Goal: Task Accomplishment & Management: Manage account settings

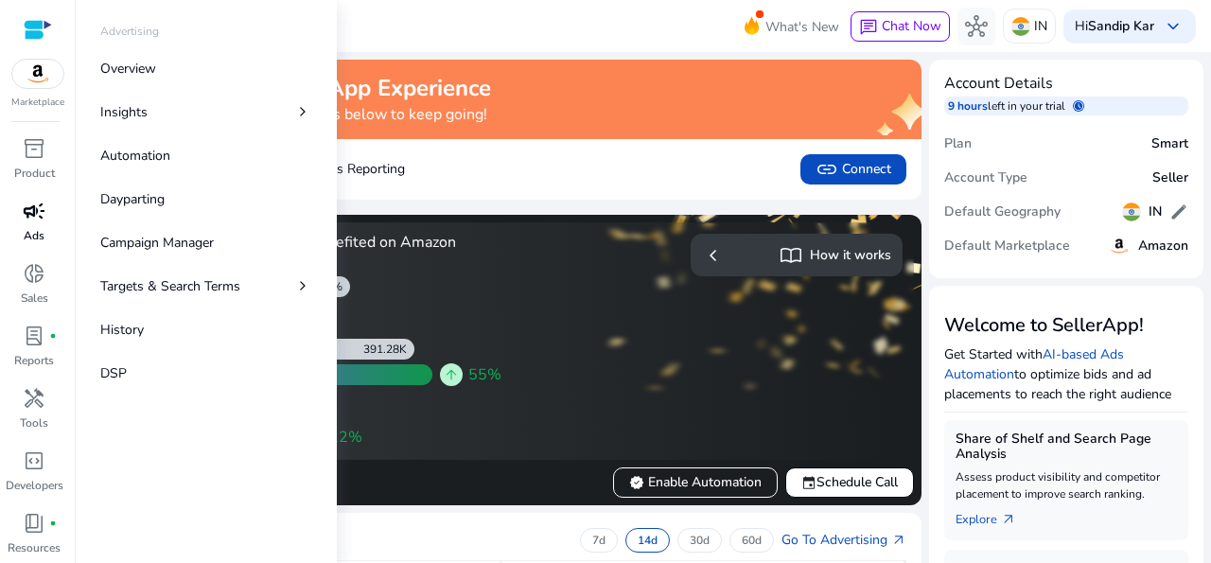
click at [16, 224] on div "campaign" at bounding box center [34, 211] width 53 height 30
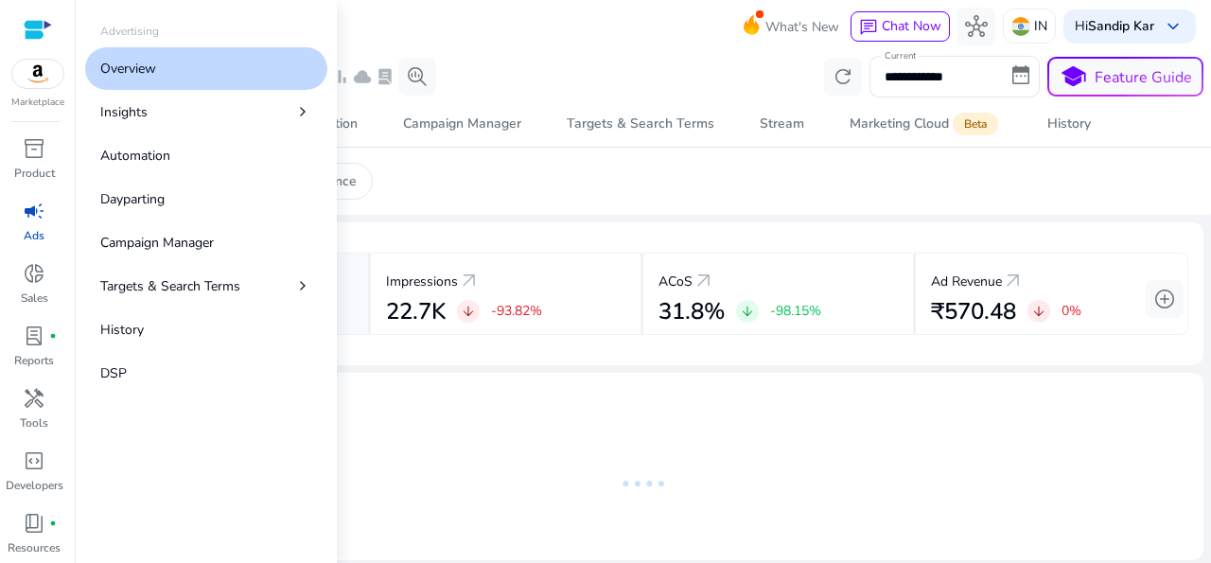
click at [156, 66] on p "Overview" at bounding box center [128, 69] width 56 height 20
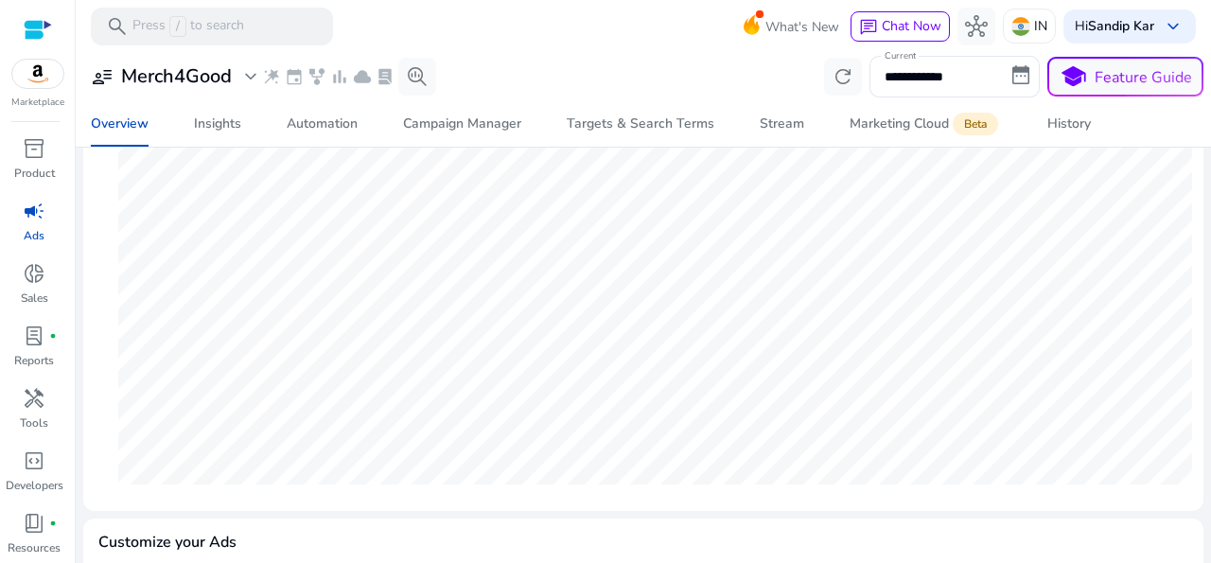
scroll to position [329, 0]
click at [24, 278] on span "donut_small" at bounding box center [34, 273] width 23 height 23
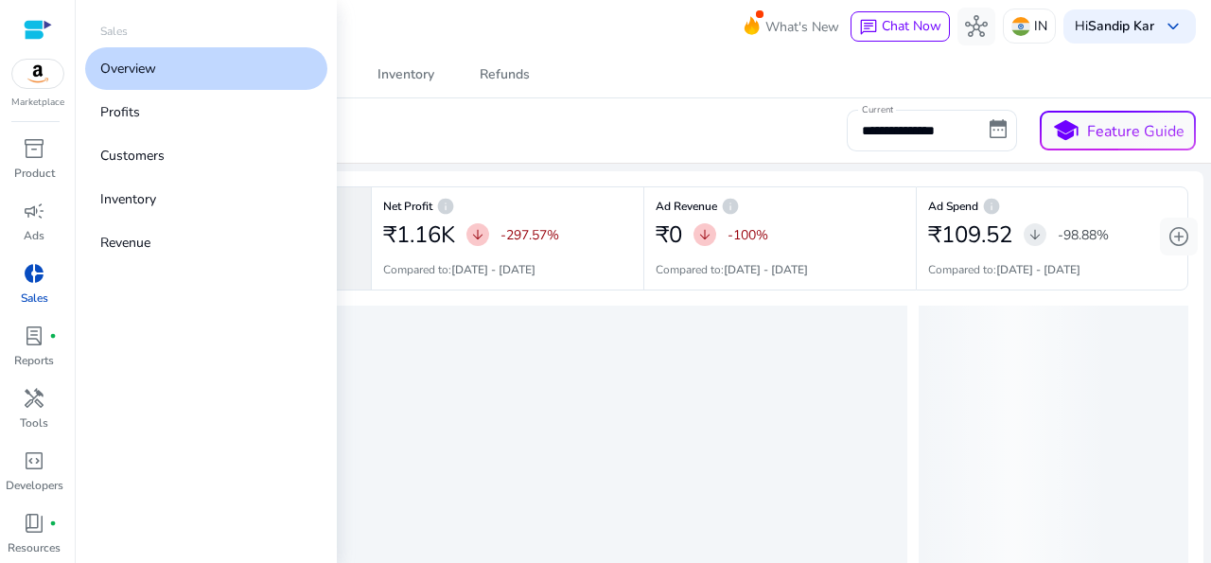
click at [134, 59] on p "Overview" at bounding box center [128, 69] width 56 height 20
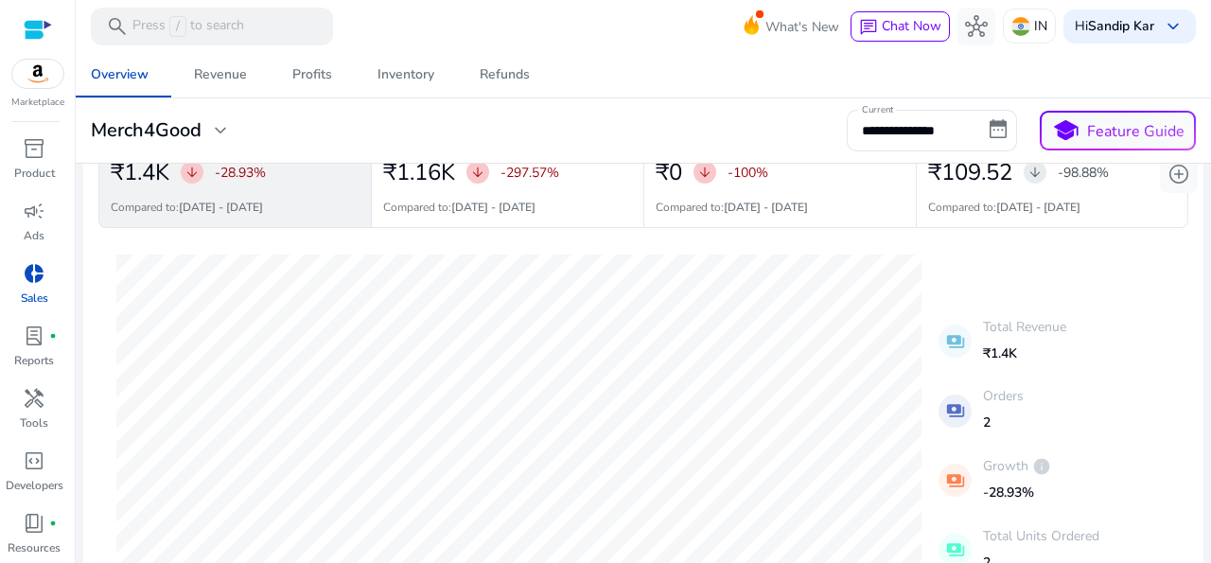
scroll to position [16, 0]
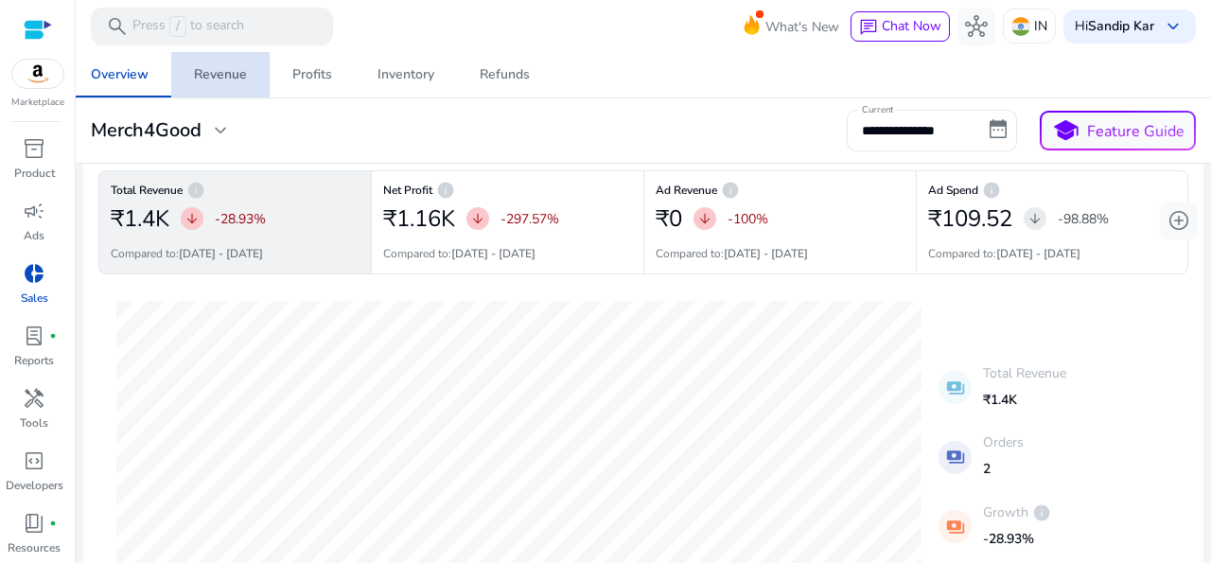
click at [222, 63] on span "Revenue" at bounding box center [220, 74] width 53 height 45
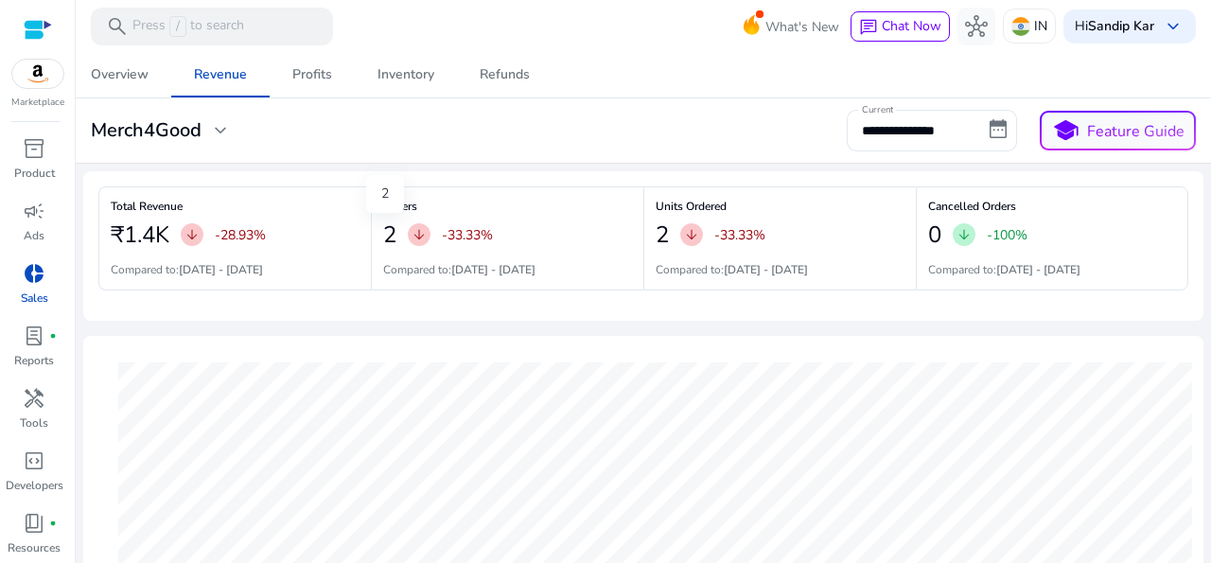
click at [387, 242] on h2 "2" at bounding box center [389, 234] width 13 height 27
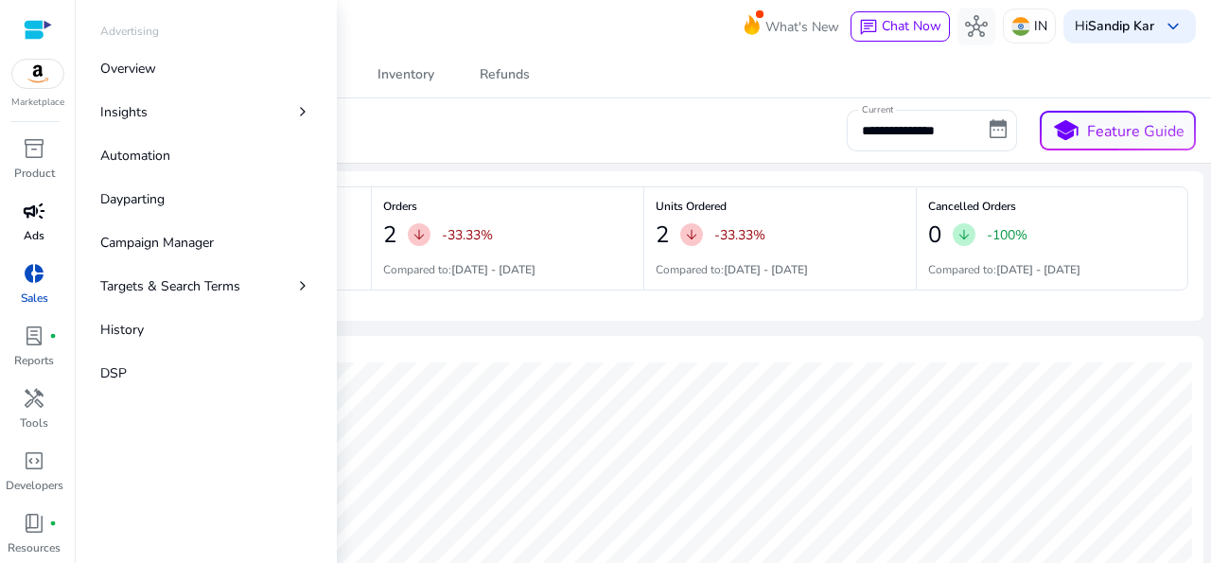
click at [36, 213] on span "campaign" at bounding box center [34, 211] width 23 height 23
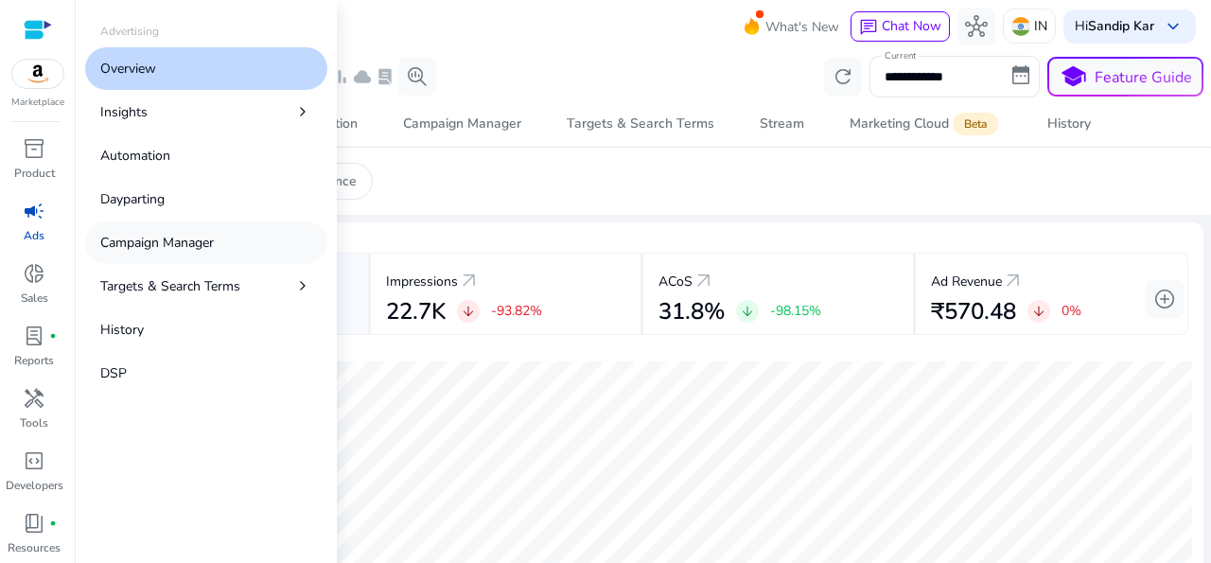
click at [126, 246] on p "Campaign Manager" at bounding box center [157, 243] width 114 height 20
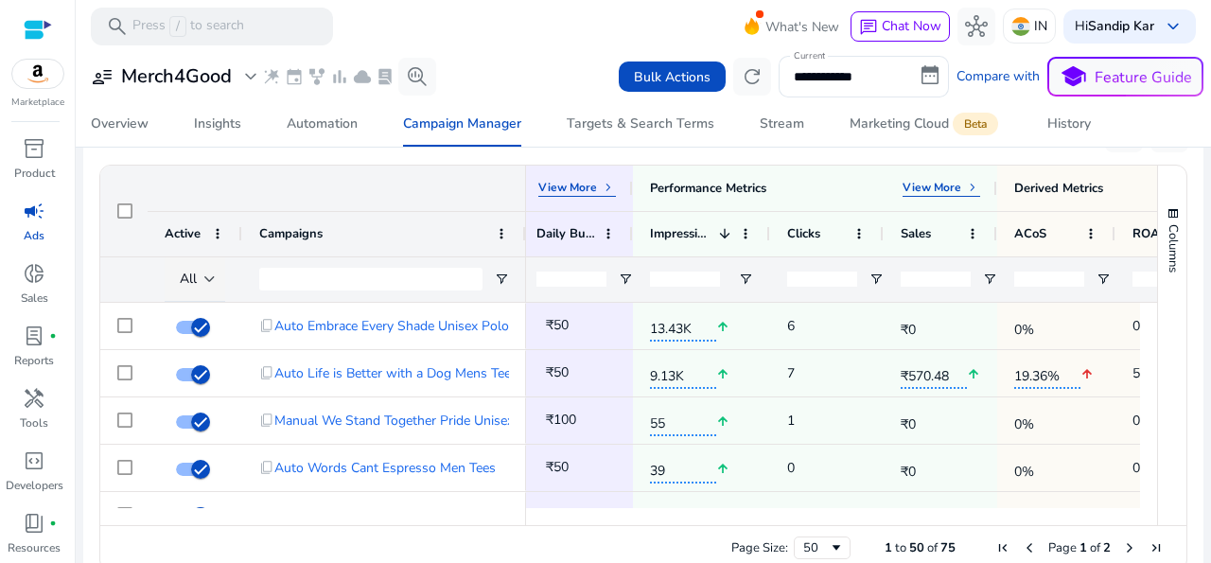
scroll to position [0, 341]
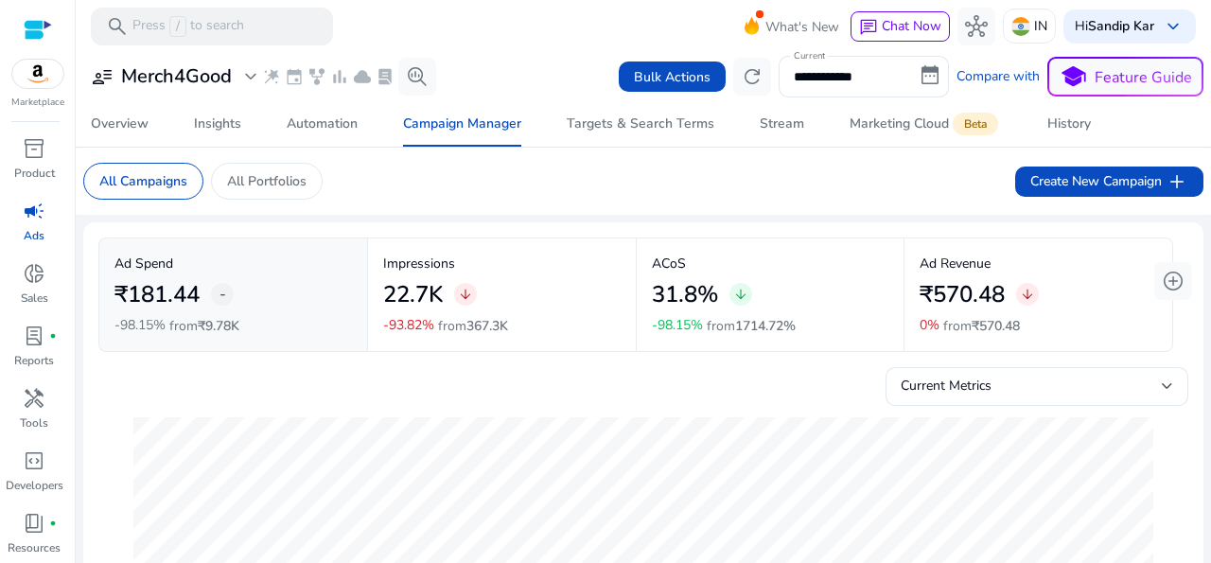
scroll to position [685, 0]
